Goal: Task Accomplishment & Management: Complete application form

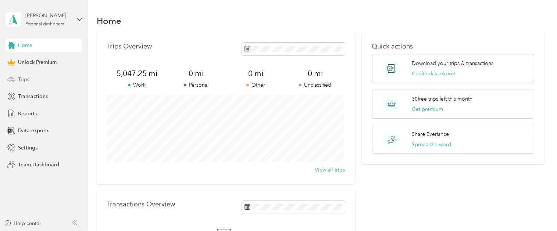
click at [24, 78] on span "Trips" at bounding box center [23, 80] width 11 height 8
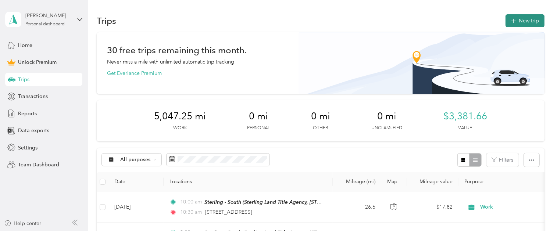
click at [523, 21] on button "New trip" at bounding box center [525, 20] width 39 height 13
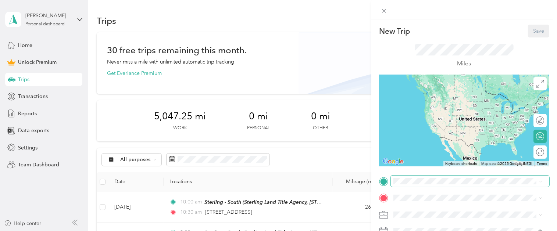
click at [419, 185] on span at bounding box center [470, 182] width 159 height 12
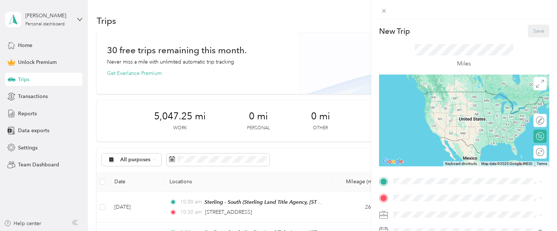
click at [421, 117] on div "Sterling - South Sterling Land Title Agency, 8073 Washington Village Dr, Dayton…" at bounding box center [474, 124] width 133 height 31
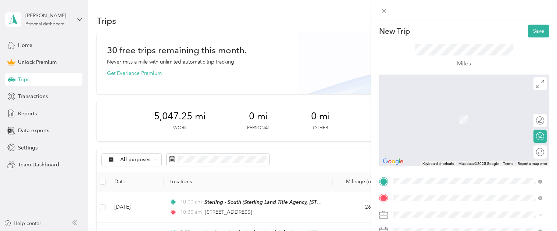
click at [425, 112] on span "4486 Indian Ripple Road Beavercreek, Ohio 45440, United States" at bounding box center [445, 109] width 74 height 7
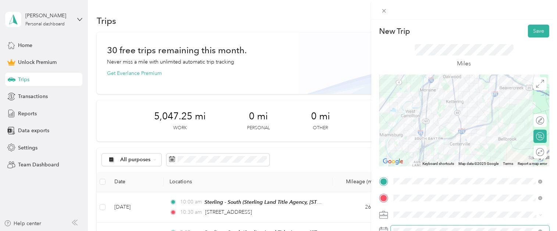
scroll to position [29, 0]
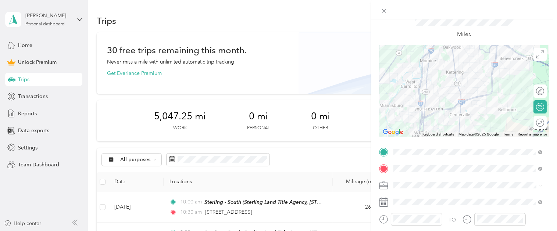
click at [402, 83] on div "Work" at bounding box center [468, 83] width 144 height 8
click at [532, 123] on div at bounding box center [536, 123] width 15 height 8
click at [538, 124] on div at bounding box center [536, 123] width 15 height 8
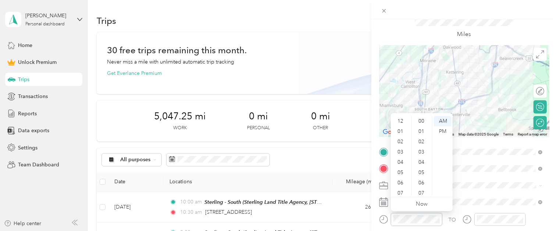
scroll to position [44, 0]
click at [402, 138] on div "03" at bounding box center [401, 137] width 18 height 10
drag, startPoint x: 420, startPoint y: 120, endPoint x: 425, endPoint y: 124, distance: 6.5
click at [420, 120] on div "00" at bounding box center [422, 121] width 18 height 10
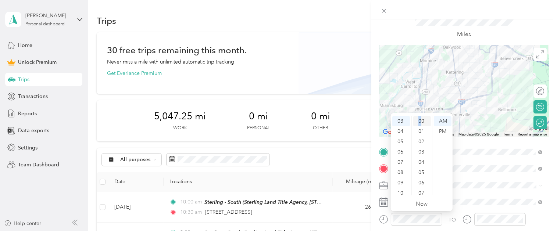
click at [423, 123] on div "00" at bounding box center [422, 121] width 18 height 10
click at [444, 133] on div "PM" at bounding box center [443, 132] width 18 height 10
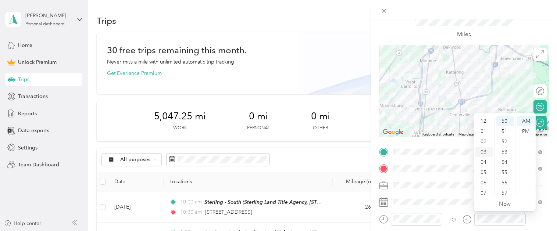
click at [484, 153] on div "03" at bounding box center [485, 152] width 18 height 10
click at [507, 150] on div "30" at bounding box center [506, 151] width 18 height 10
click at [524, 132] on div "PM" at bounding box center [526, 132] width 18 height 10
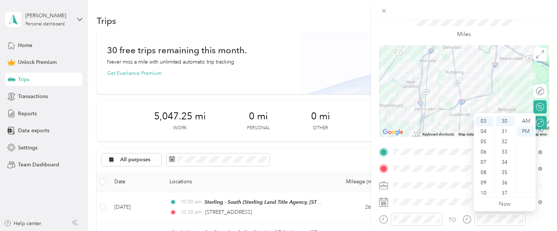
scroll to position [0, 0]
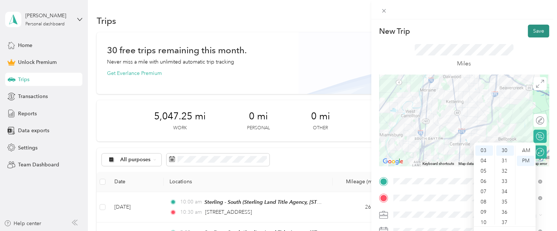
click at [533, 30] on button "Save" at bounding box center [538, 31] width 21 height 13
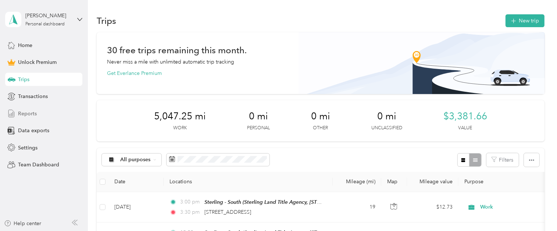
click at [31, 113] on span "Reports" at bounding box center [27, 114] width 19 height 8
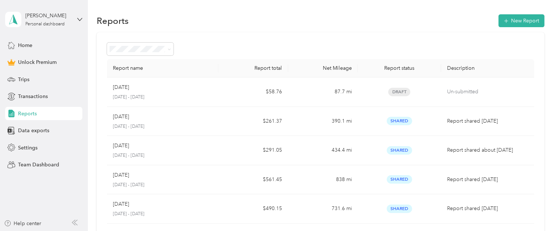
click at [214, 21] on div "Reports New Report" at bounding box center [321, 20] width 448 height 15
